Goal: Obtain resource: Download file/media

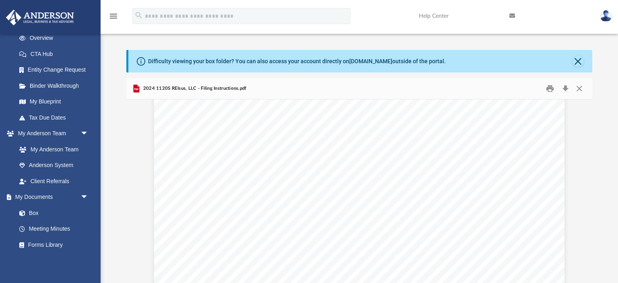
scroll to position [225, 0]
click at [579, 61] on button "Close" at bounding box center [578, 61] width 11 height 11
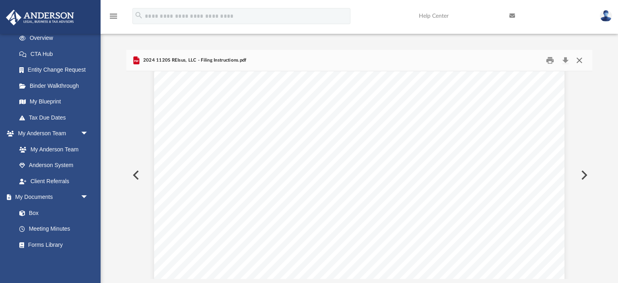
click at [579, 61] on button "Close" at bounding box center [579, 60] width 14 height 12
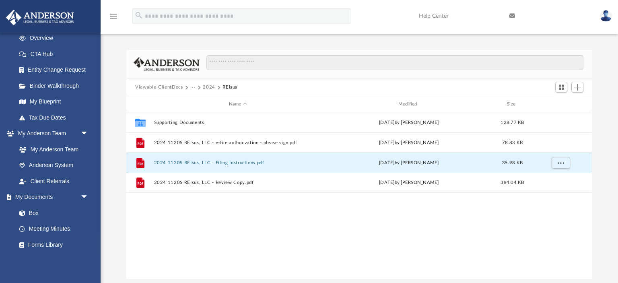
click at [205, 89] on button "2024" at bounding box center [209, 87] width 12 height 7
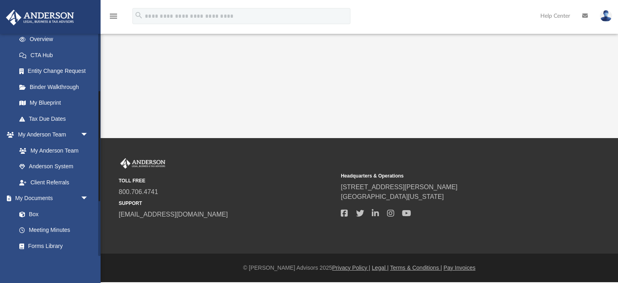
scroll to position [193, 0]
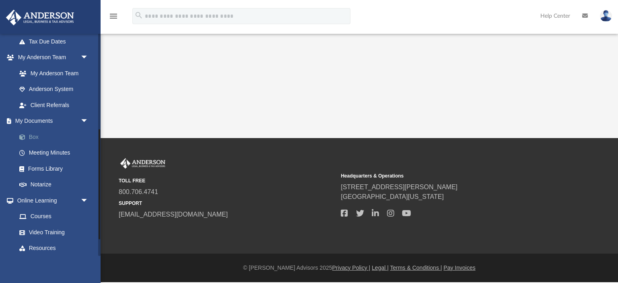
click at [35, 136] on link "Box" at bounding box center [55, 137] width 89 height 16
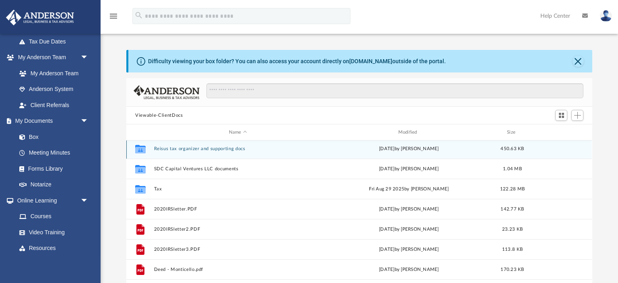
scroll to position [103, 0]
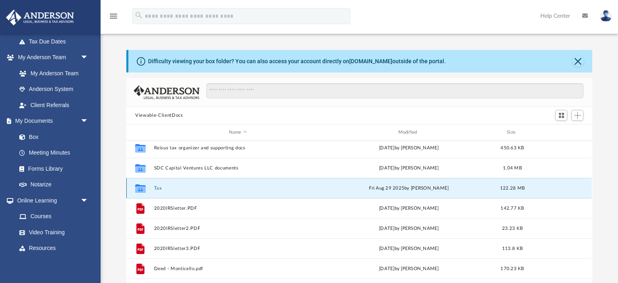
click at [158, 187] on button "Tax" at bounding box center [238, 188] width 168 height 5
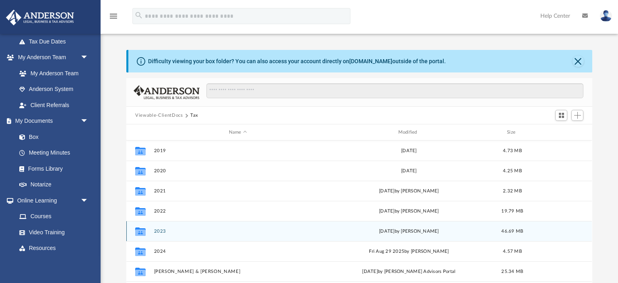
click at [159, 226] on div "Collaborated Folder 2023 [DATE] by [PERSON_NAME] 46.69 MB" at bounding box center [359, 231] width 466 height 20
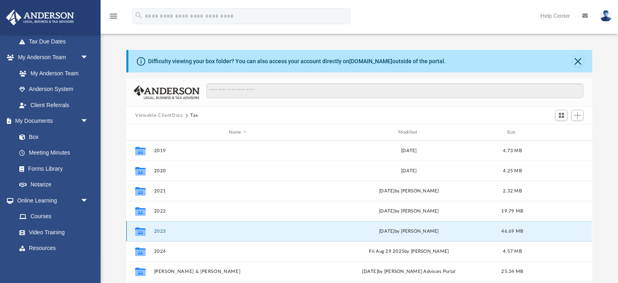
click at [159, 233] on button "2023" at bounding box center [238, 231] width 168 height 5
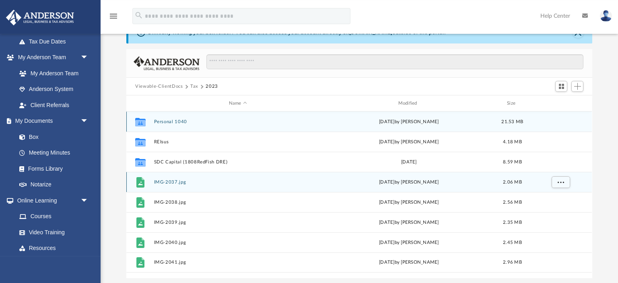
scroll to position [29, 0]
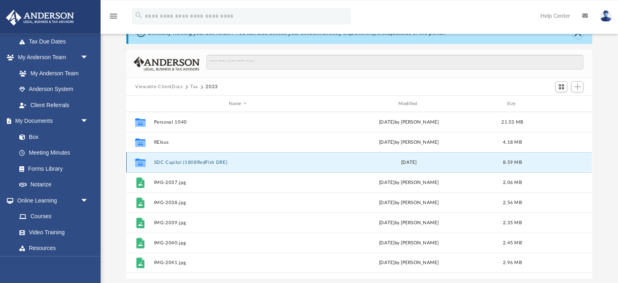
click at [162, 161] on button "SDC Capital (1808RedFish DRE)" at bounding box center [238, 162] width 168 height 5
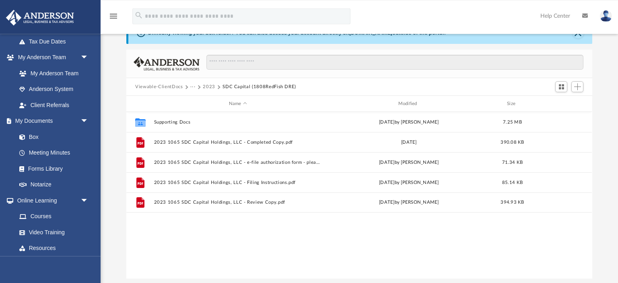
click at [205, 87] on button "2023" at bounding box center [209, 86] width 12 height 7
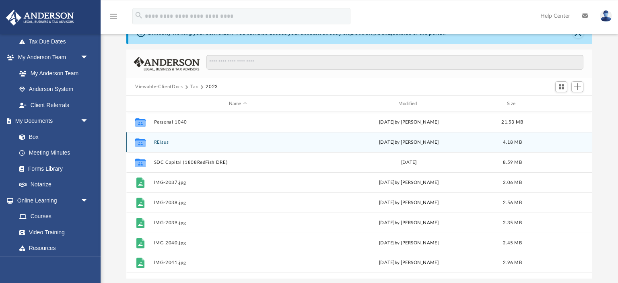
click at [160, 142] on button "REIsus" at bounding box center [238, 142] width 168 height 5
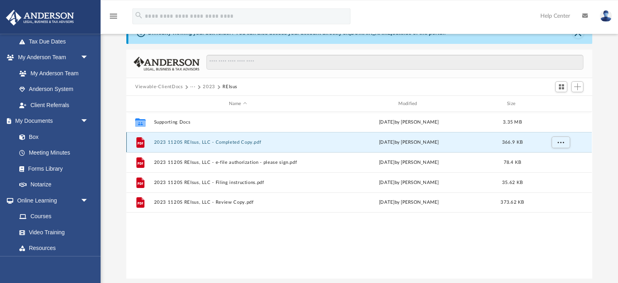
drag, startPoint x: 160, startPoint y: 142, endPoint x: 178, endPoint y: 140, distance: 18.2
click at [178, 140] on button "2023 1120S REIsus, LLC - Completed Copy.pdf" at bounding box center [238, 142] width 168 height 5
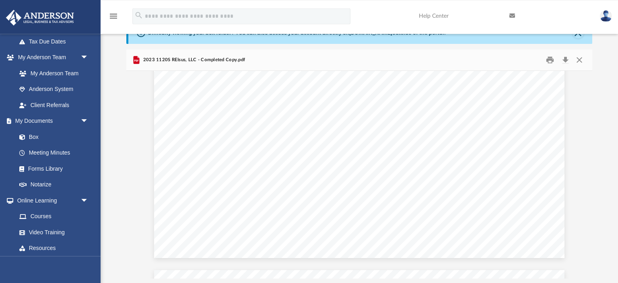
scroll to position [12846, 0]
